Goal: Information Seeking & Learning: Learn about a topic

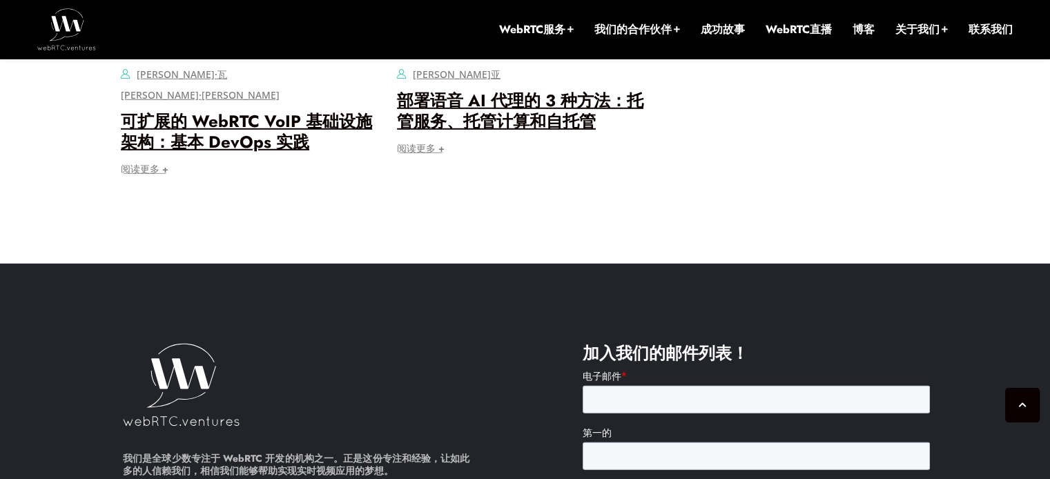
scroll to position [4175, 0]
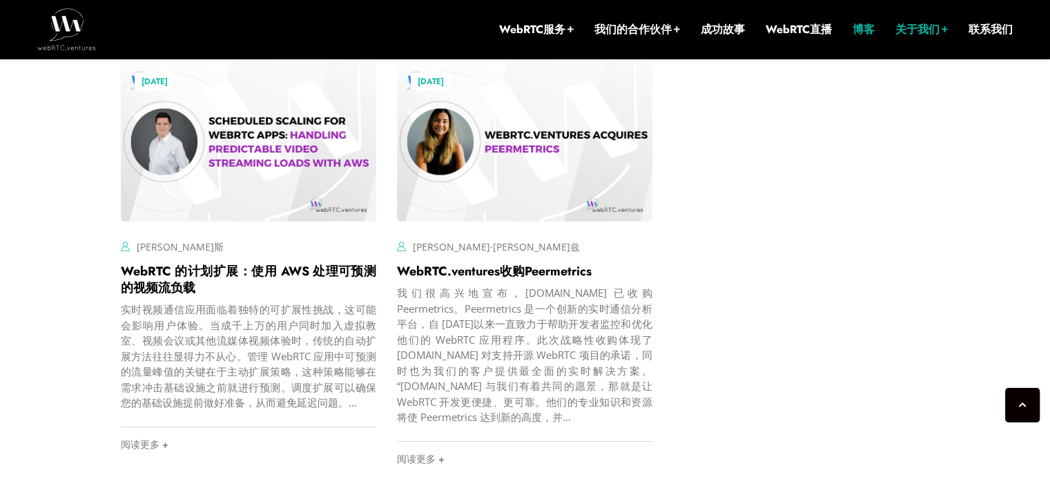
scroll to position [4589, 0]
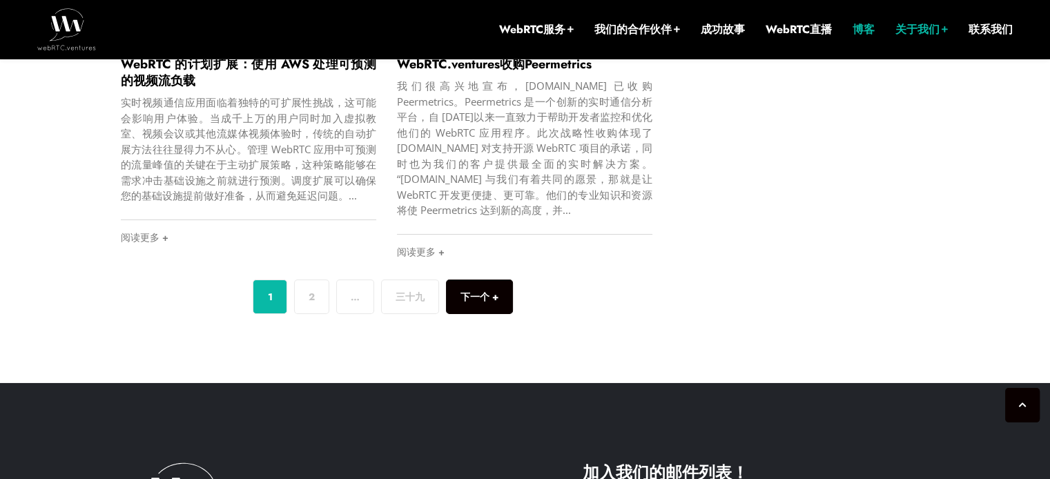
click at [473, 290] on font "下一个 +" at bounding box center [479, 297] width 38 height 14
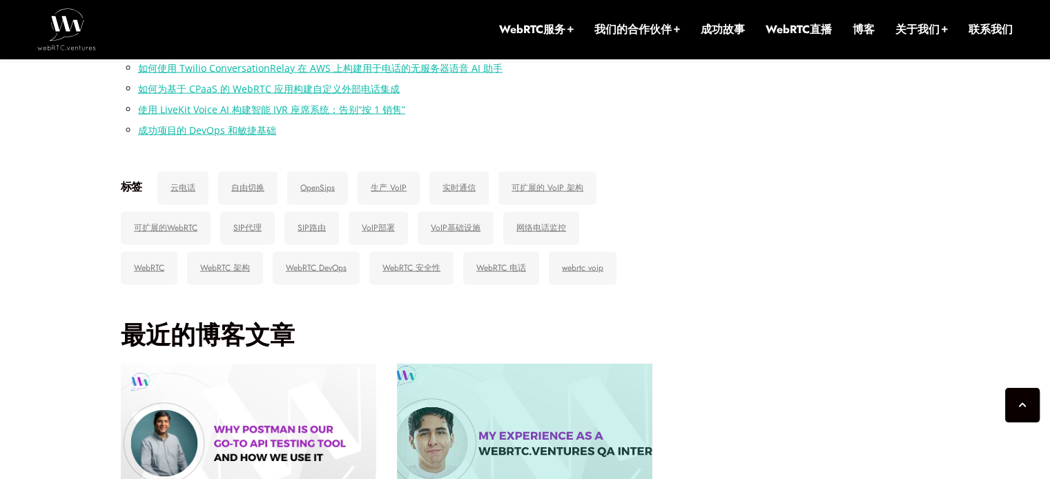
scroll to position [2942, 0]
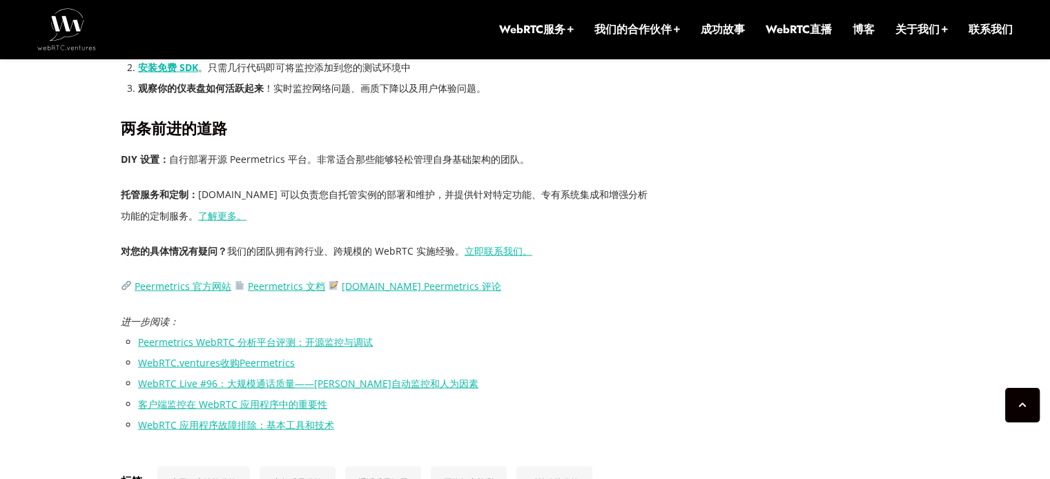
scroll to position [3183, 0]
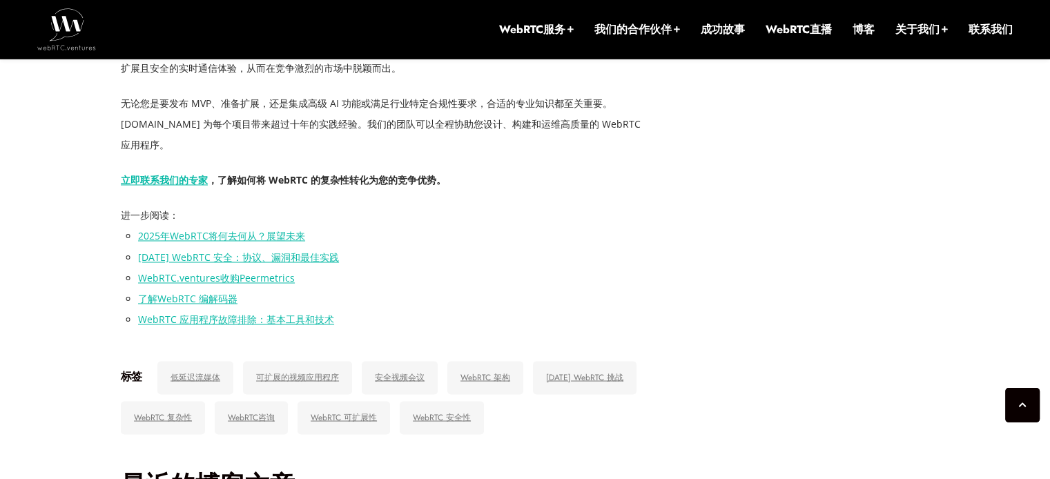
scroll to position [2352, 0]
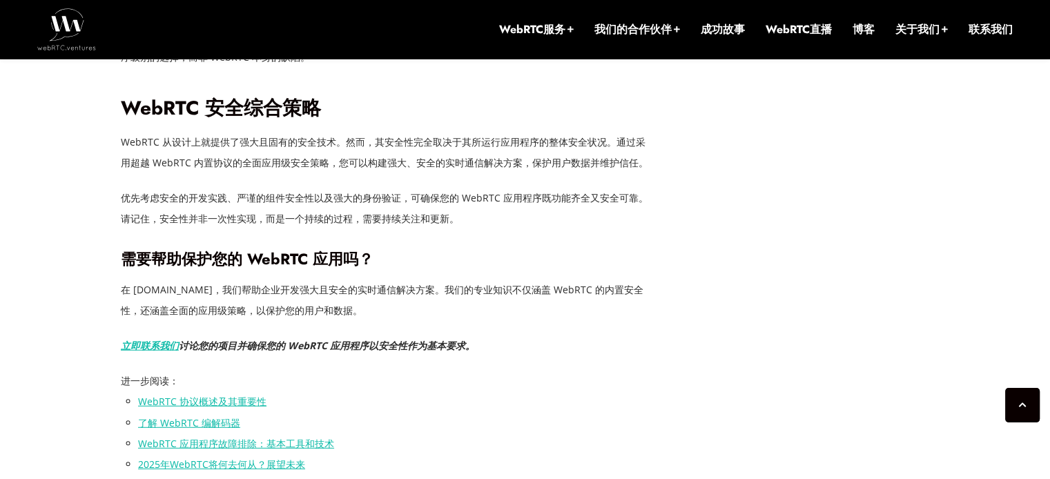
scroll to position [3899, 0]
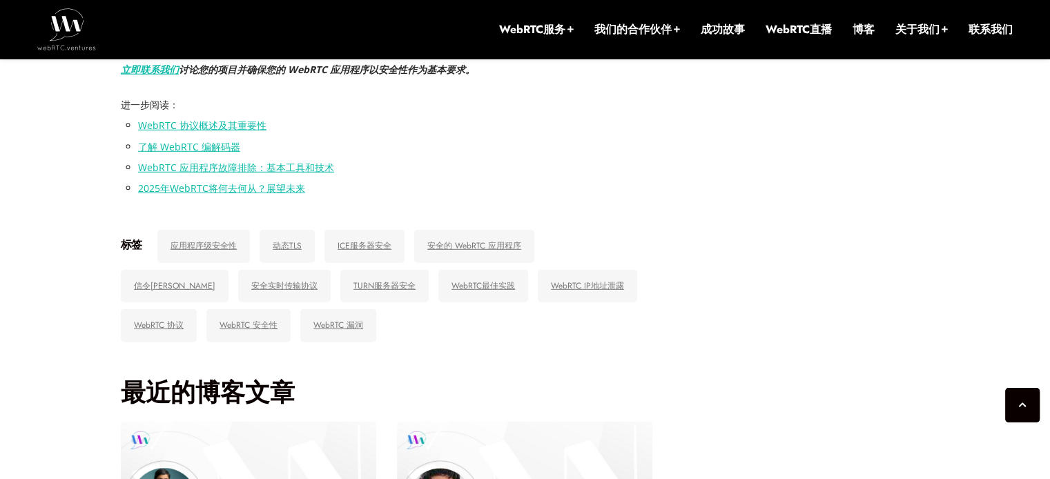
click at [250, 122] on font "WebRTC 协议概述及其重要性" at bounding box center [202, 125] width 128 height 13
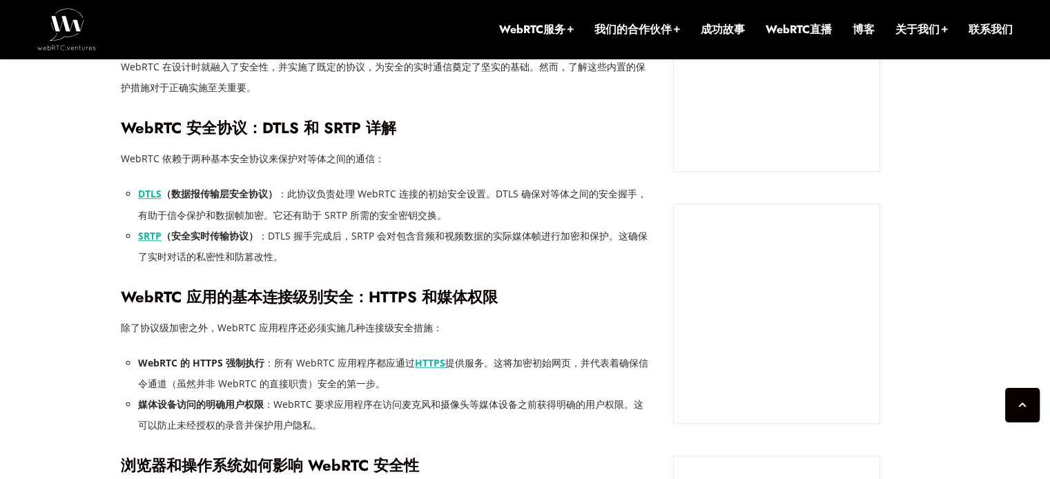
scroll to position [794, 0]
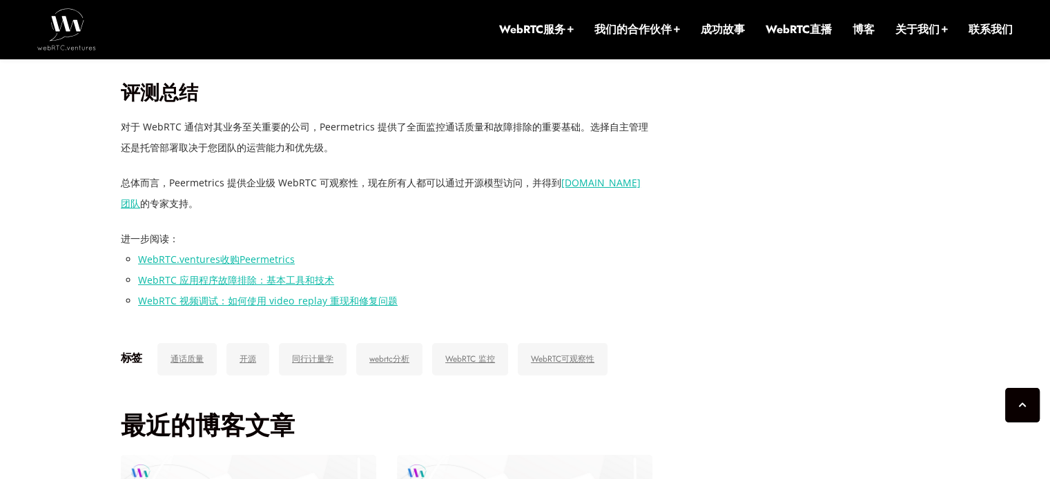
scroll to position [5454, 0]
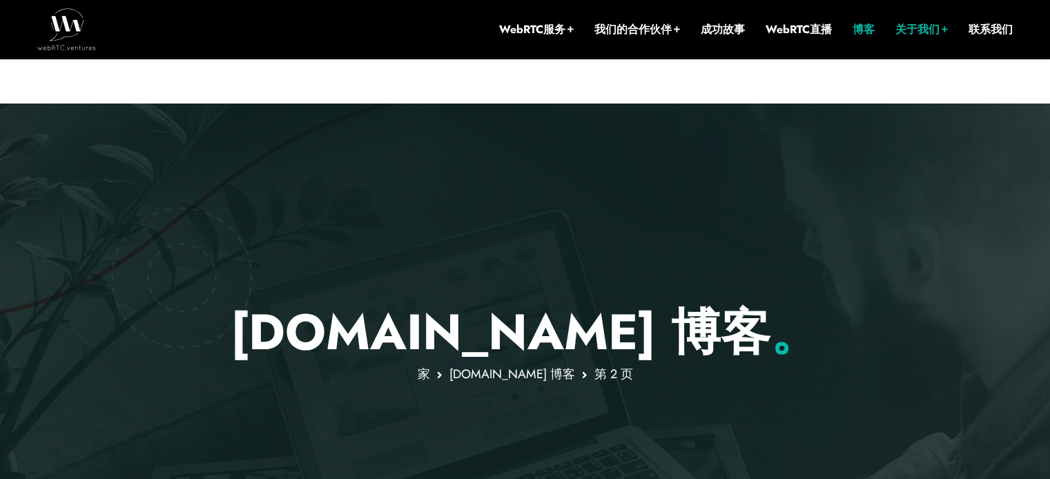
scroll to position [449, 0]
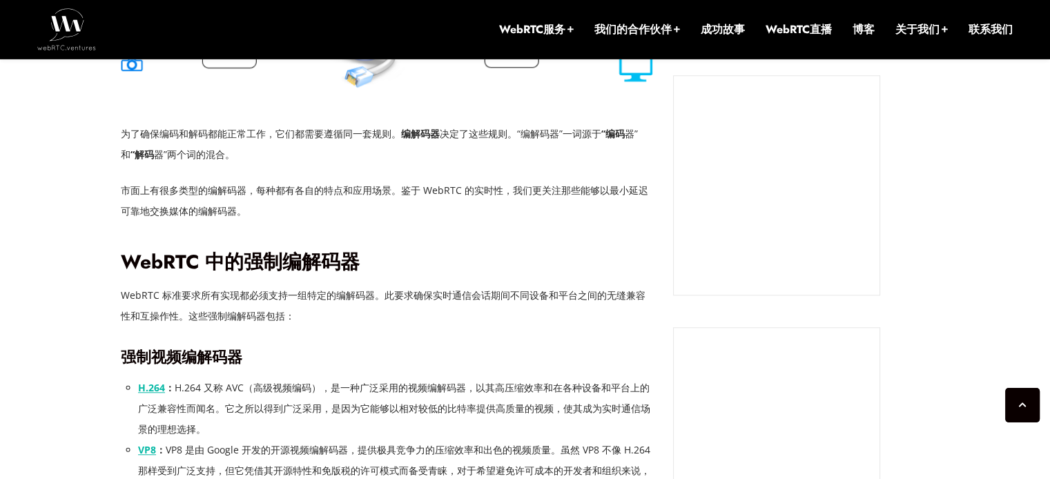
scroll to position [1001, 0]
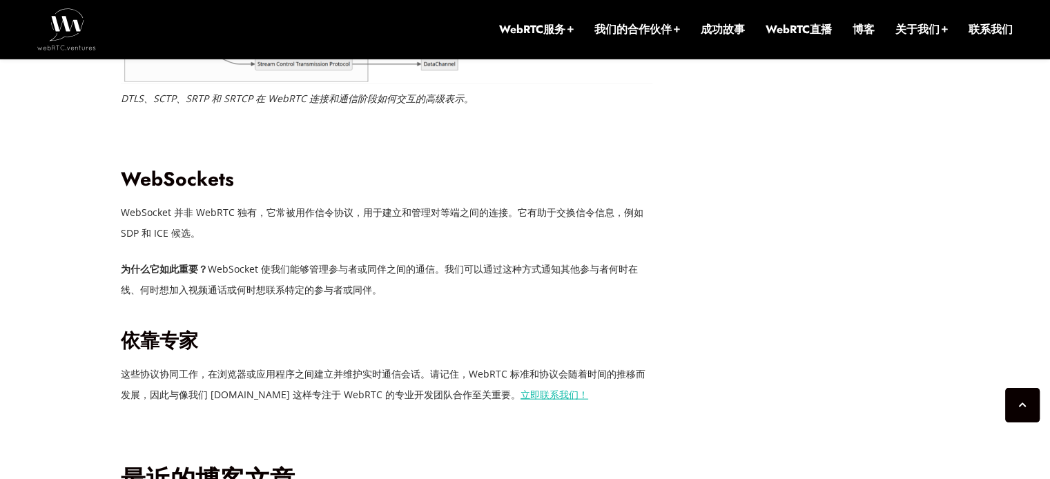
scroll to position [3321, 0]
